Goal: Navigation & Orientation: Find specific page/section

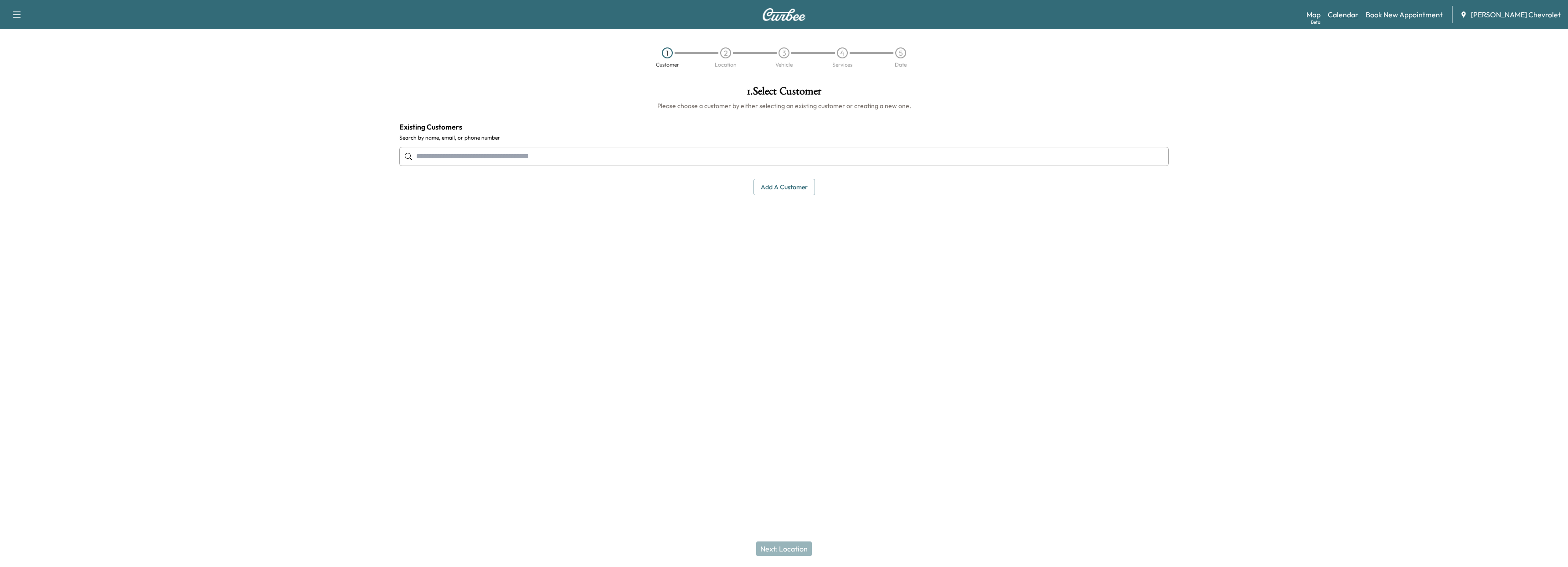
click at [1357, 12] on link "Calendar" at bounding box center [1343, 14] width 31 height 11
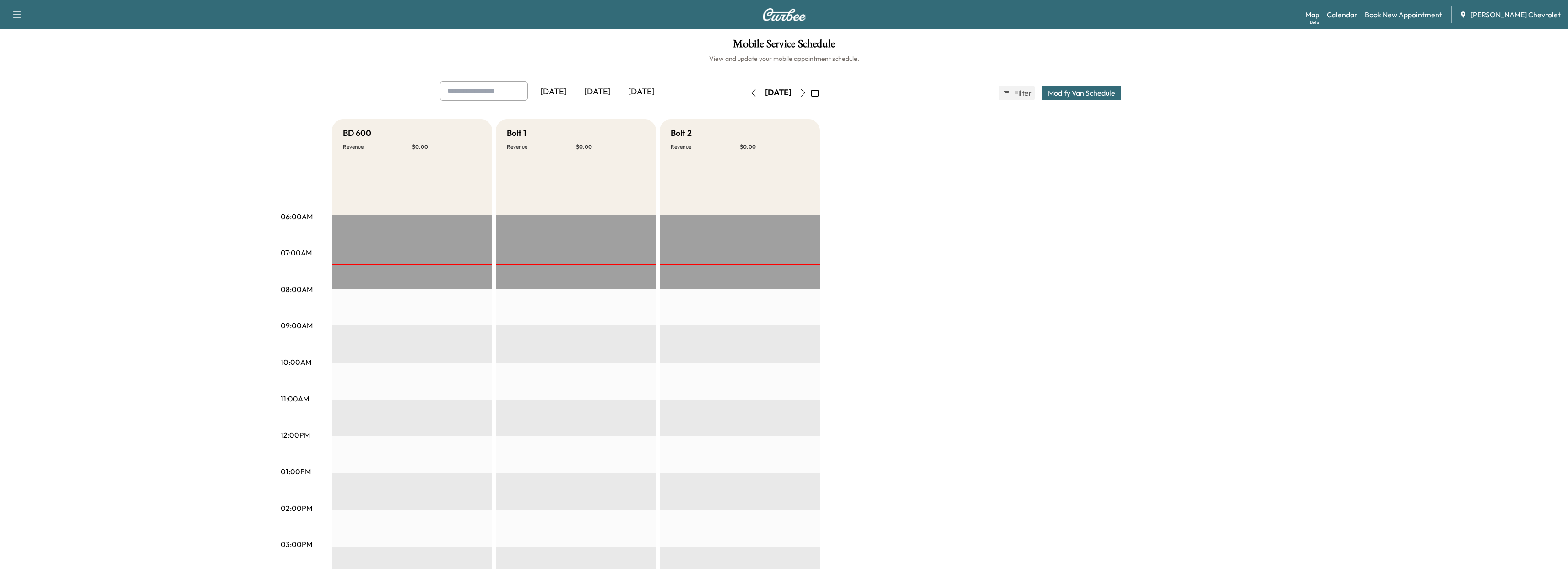
click at [811, 88] on button "button" at bounding box center [802, 93] width 16 height 15
click at [823, 87] on button "button" at bounding box center [815, 93] width 16 height 15
